Goal: Find specific page/section: Find specific page/section

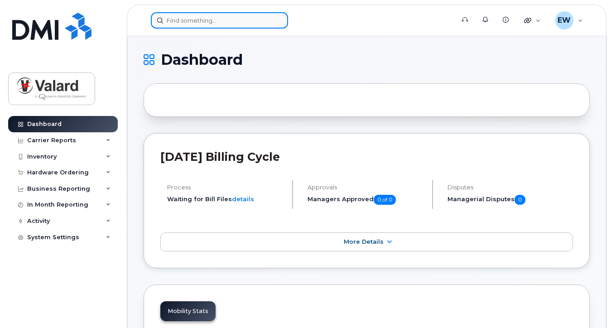
click at [194, 21] on input at bounding box center [219, 20] width 137 height 16
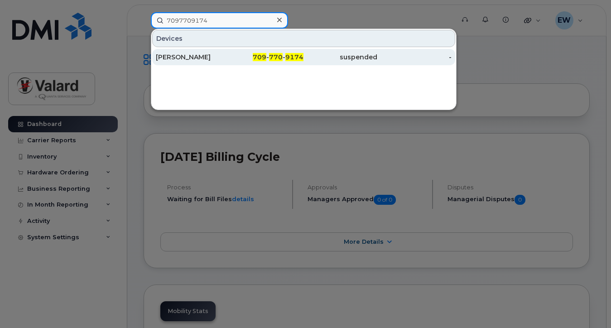
type input "7097709174"
click at [269, 56] on div "709 - 770 - 9174" at bounding box center [267, 57] width 74 height 9
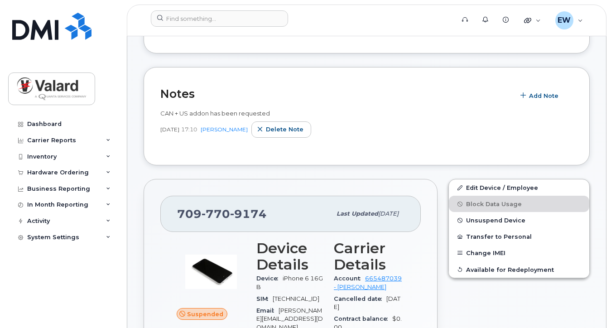
scroll to position [181, 0]
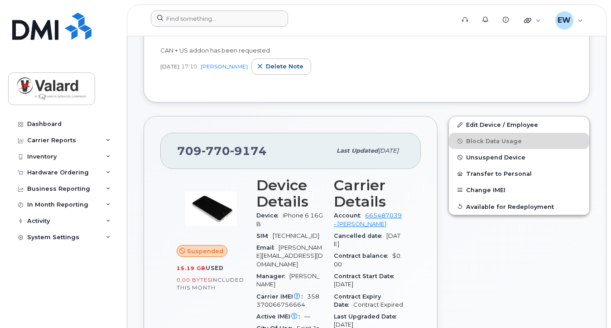
click at [345, 19] on form at bounding box center [300, 18] width 298 height 16
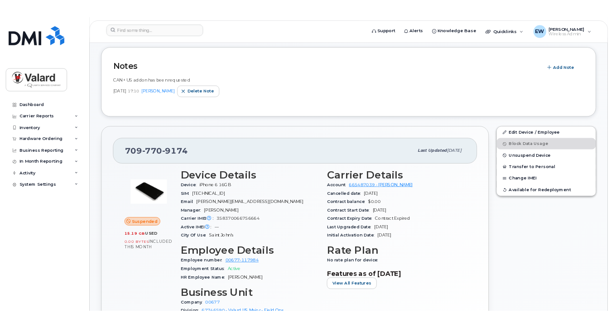
scroll to position [136, 0]
